Goal: Transaction & Acquisition: Book appointment/travel/reservation

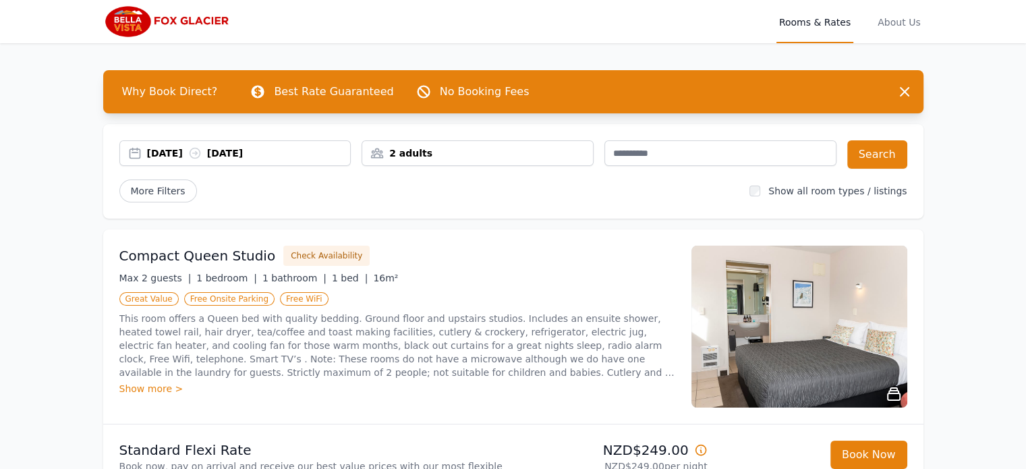
click at [486, 150] on div "2 adults" at bounding box center [477, 152] width 231 height 13
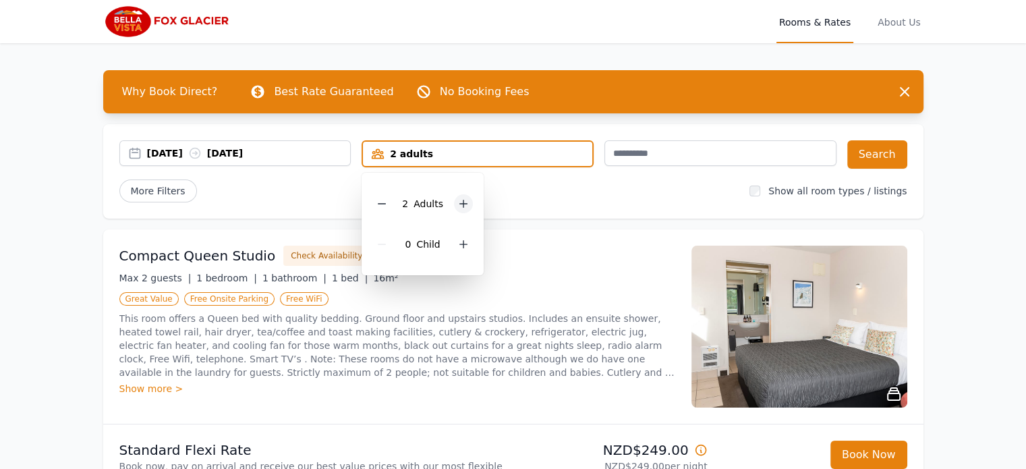
click at [461, 208] on div at bounding box center [463, 203] width 19 height 19
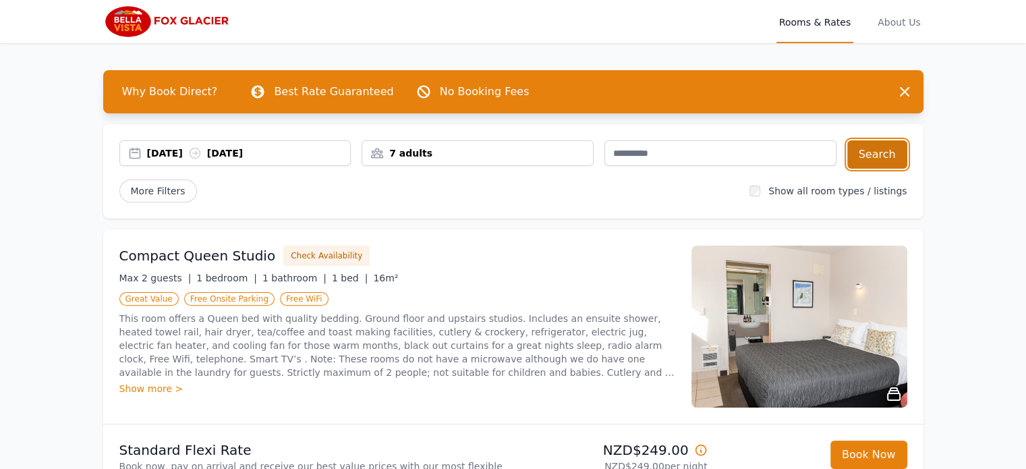
click at [884, 162] on button "Search" at bounding box center [877, 154] width 60 height 28
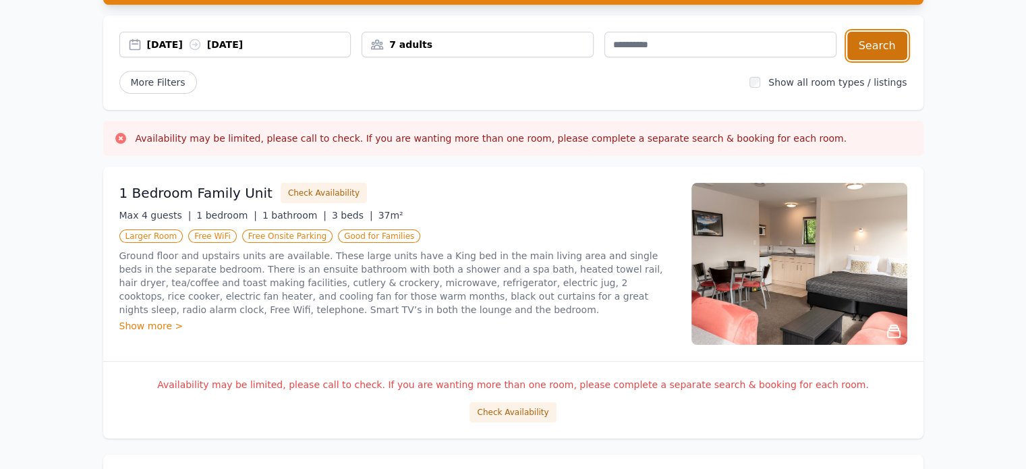
scroll to position [108, 0]
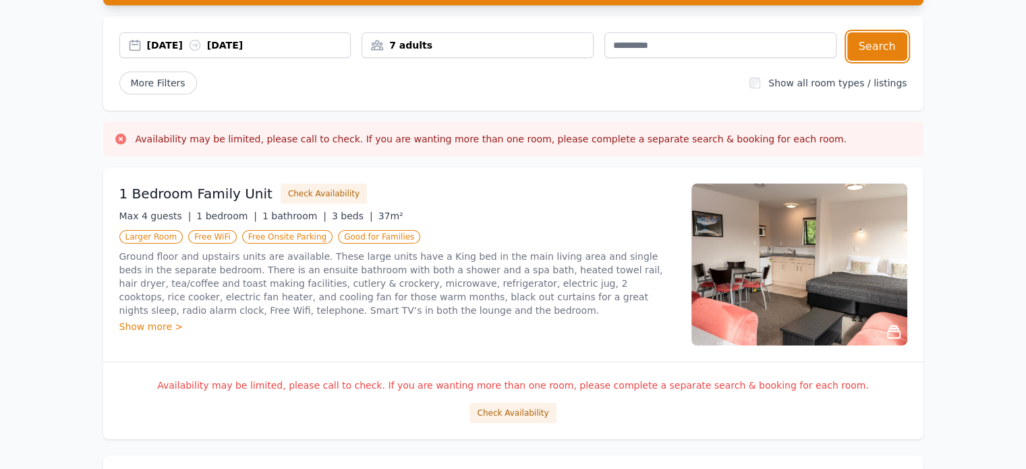
click at [544, 47] on div "7 adults" at bounding box center [477, 44] width 231 height 13
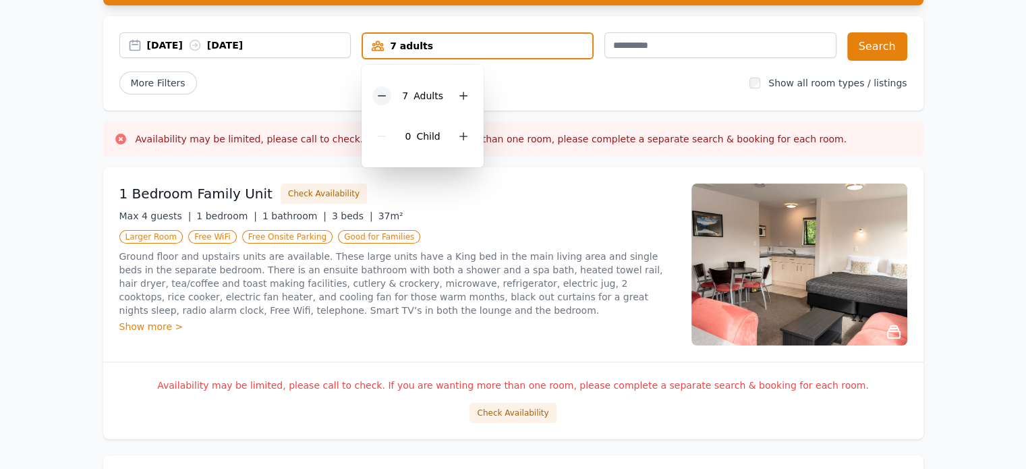
click at [377, 96] on div at bounding box center [381, 95] width 19 height 19
click at [886, 42] on button "Search" at bounding box center [877, 46] width 60 height 28
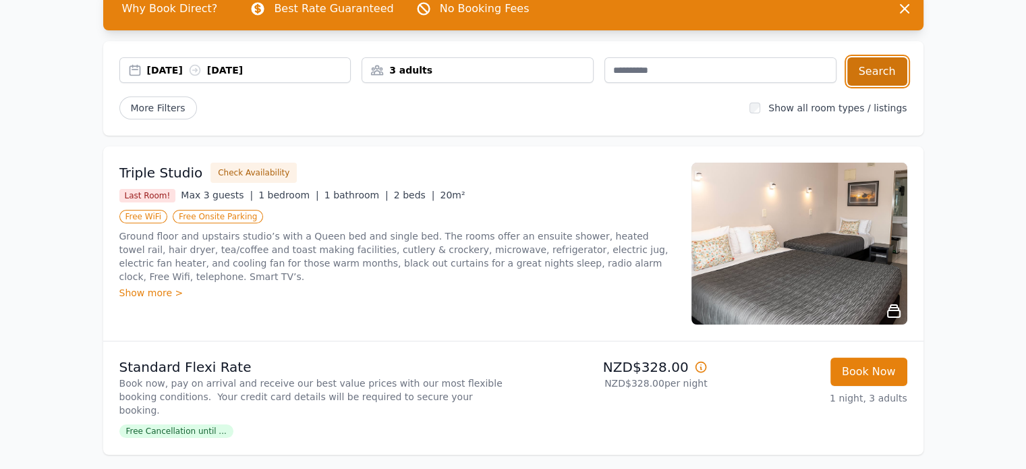
scroll to position [81, 0]
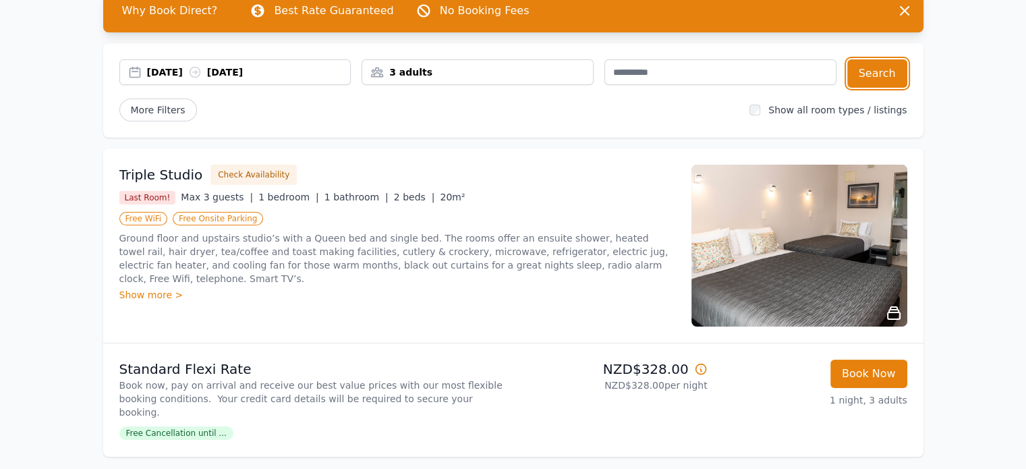
click at [564, 67] on div "3 adults" at bounding box center [477, 71] width 231 height 13
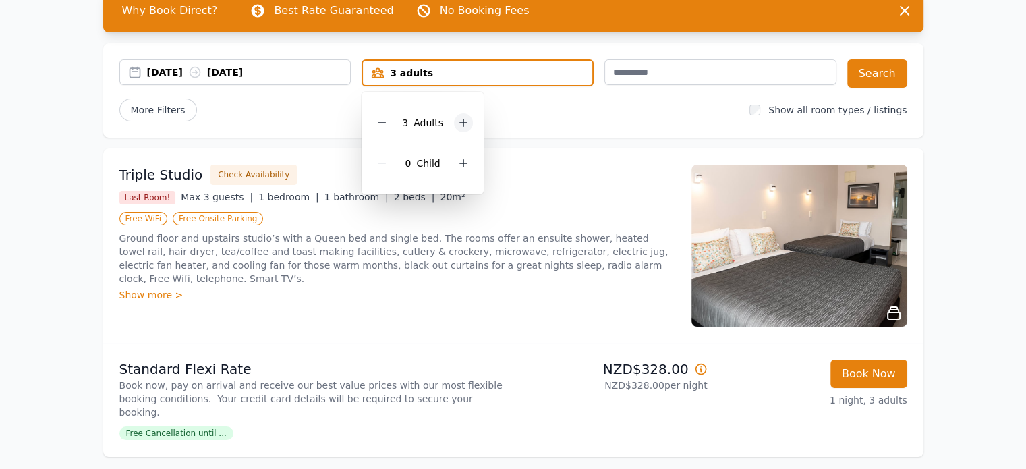
click at [459, 123] on icon at bounding box center [463, 122] width 11 height 11
click at [885, 88] on div "[DATE] [DATE] 4 adults 4 Adult s 0 Child Search More Filters Show all room type…" at bounding box center [513, 90] width 820 height 94
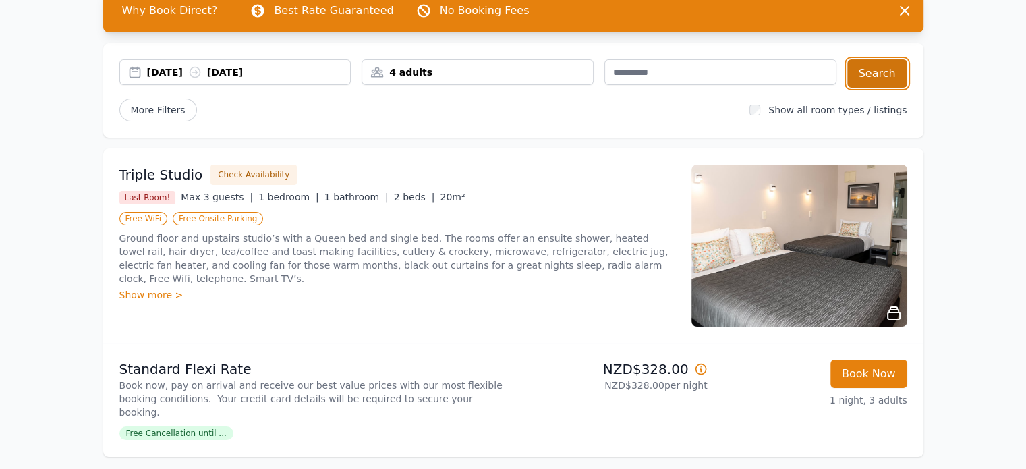
click at [885, 64] on button "Search" at bounding box center [877, 73] width 60 height 28
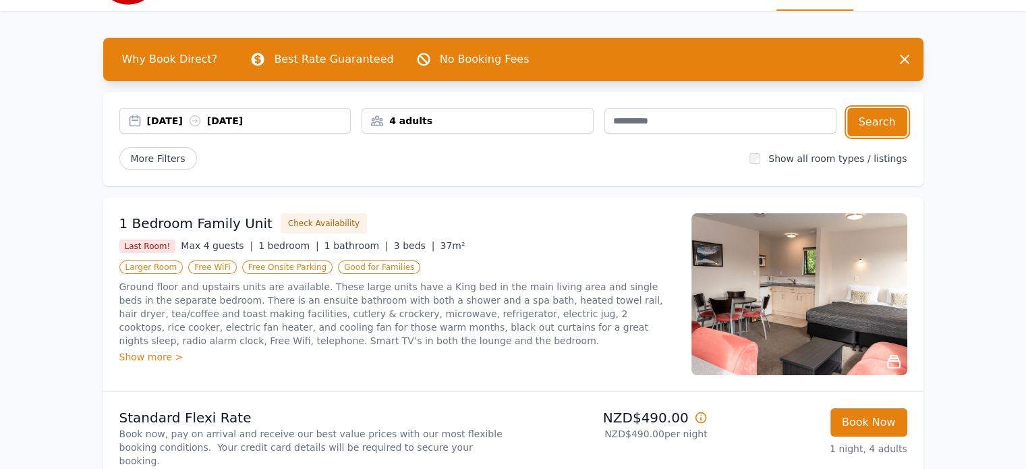
scroll to position [33, 0]
